Goal: Transaction & Acquisition: Purchase product/service

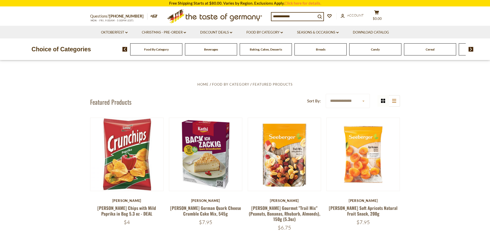
click at [472, 49] on img at bounding box center [471, 49] width 5 height 5
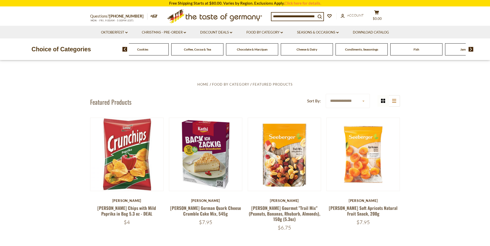
click at [472, 49] on img at bounding box center [471, 49] width 5 height 5
click at [303, 49] on span "Condiments, Seasonings" at bounding box center [293, 50] width 33 height 4
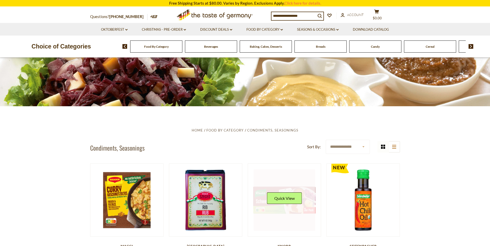
scroll to position [77, 0]
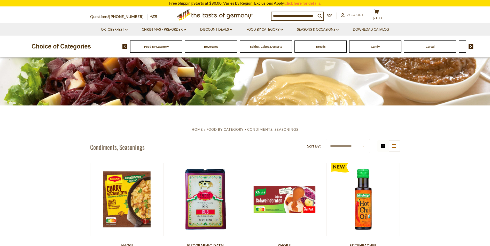
click at [363, 147] on select "**********" at bounding box center [348, 146] width 44 height 14
click at [395, 146] on icon at bounding box center [394, 146] width 4 height 4
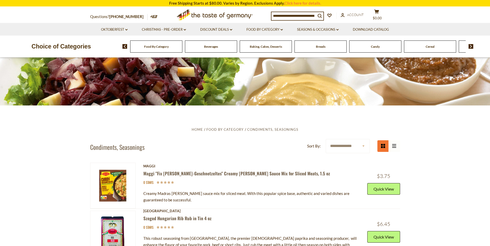
click at [384, 147] on icon at bounding box center [383, 146] width 4 height 4
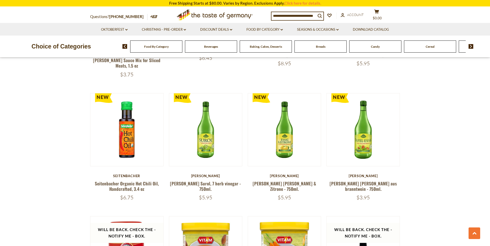
scroll to position [284, 0]
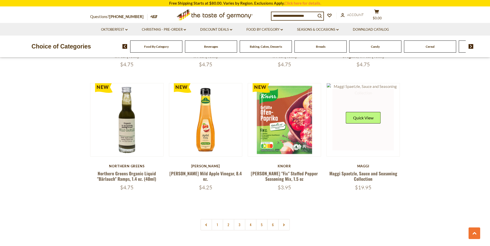
scroll to position [1162, 0]
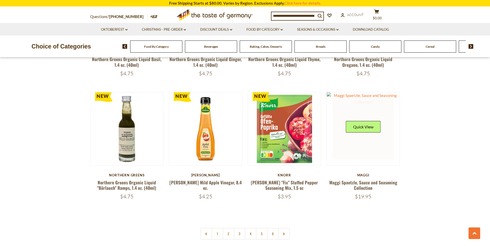
click at [352, 144] on link at bounding box center [362, 128] width 61 height 61
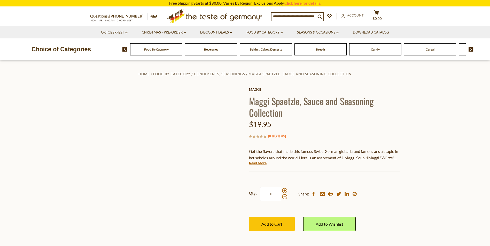
click at [254, 88] on link "Maggi" at bounding box center [324, 90] width 151 height 4
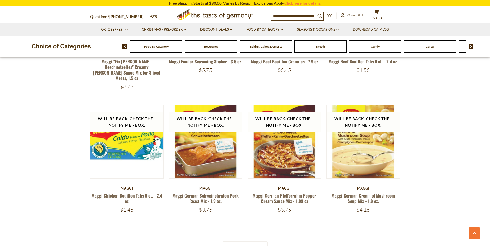
scroll to position [1085, 0]
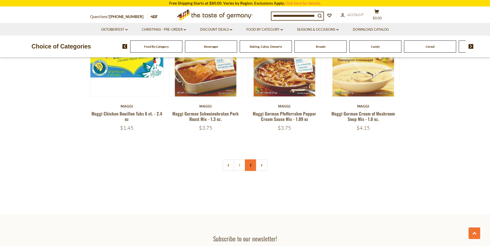
click at [251, 160] on link "2" at bounding box center [251, 166] width 12 height 12
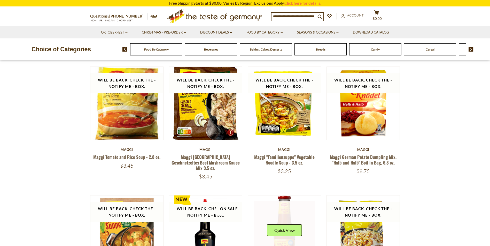
scroll to position [0, 0]
